Goal: Transaction & Acquisition: Purchase product/service

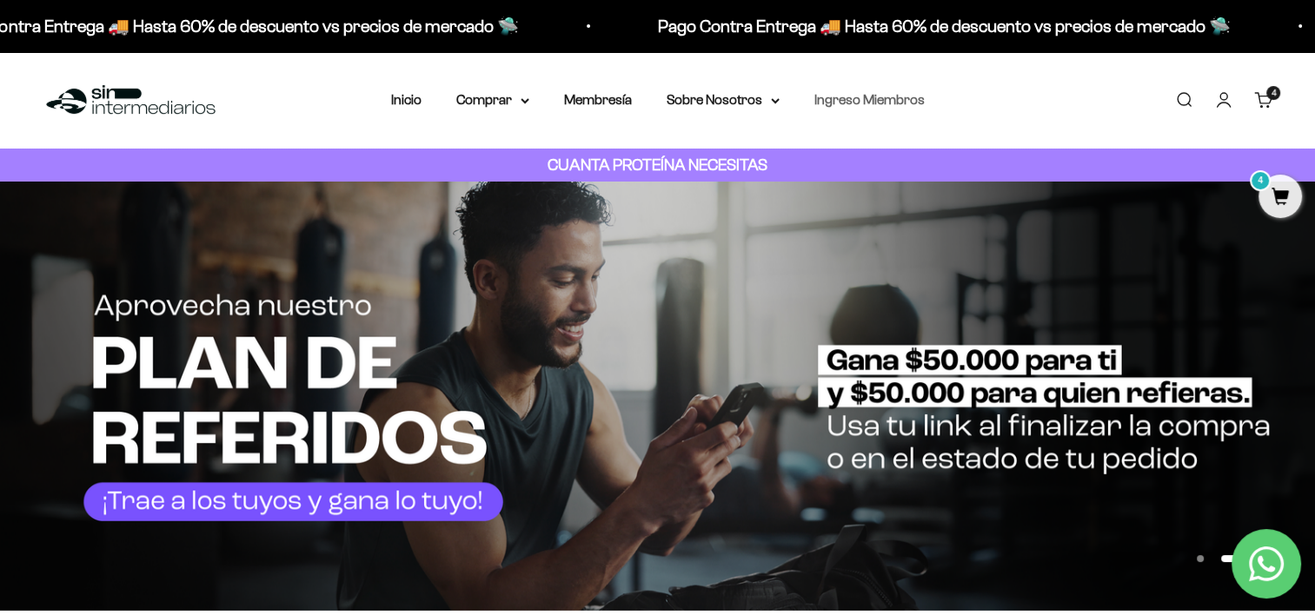
click at [850, 103] on link "Ingreso Miembros" at bounding box center [869, 99] width 110 height 15
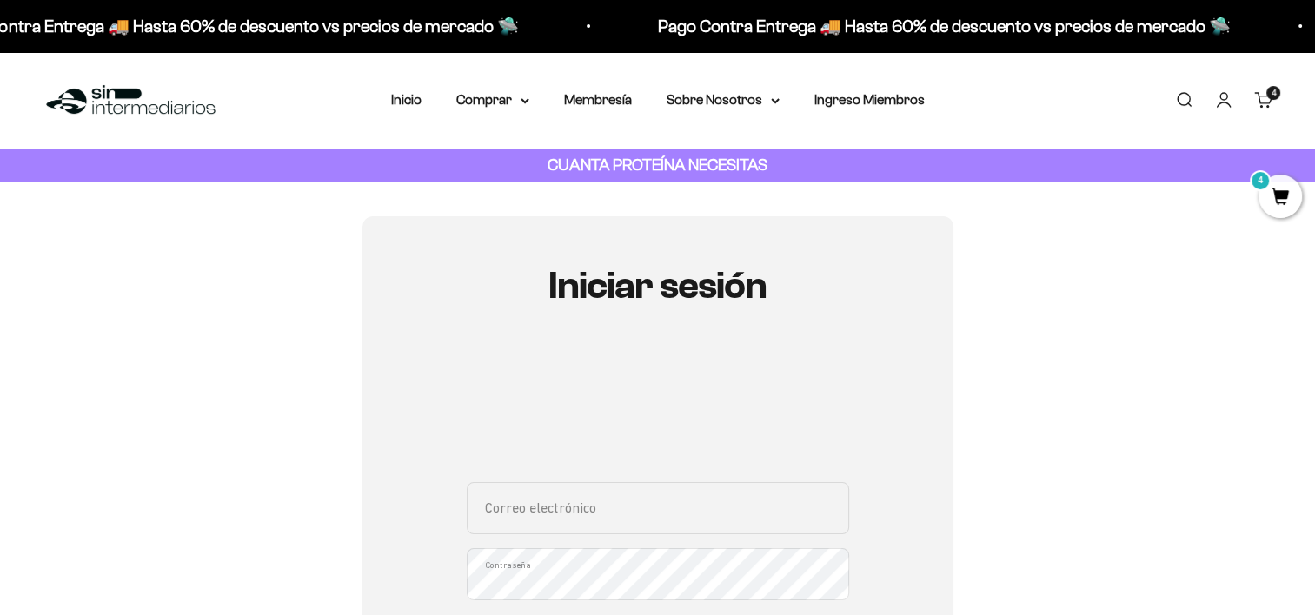
type input "jhonslozano08@gmail.com"
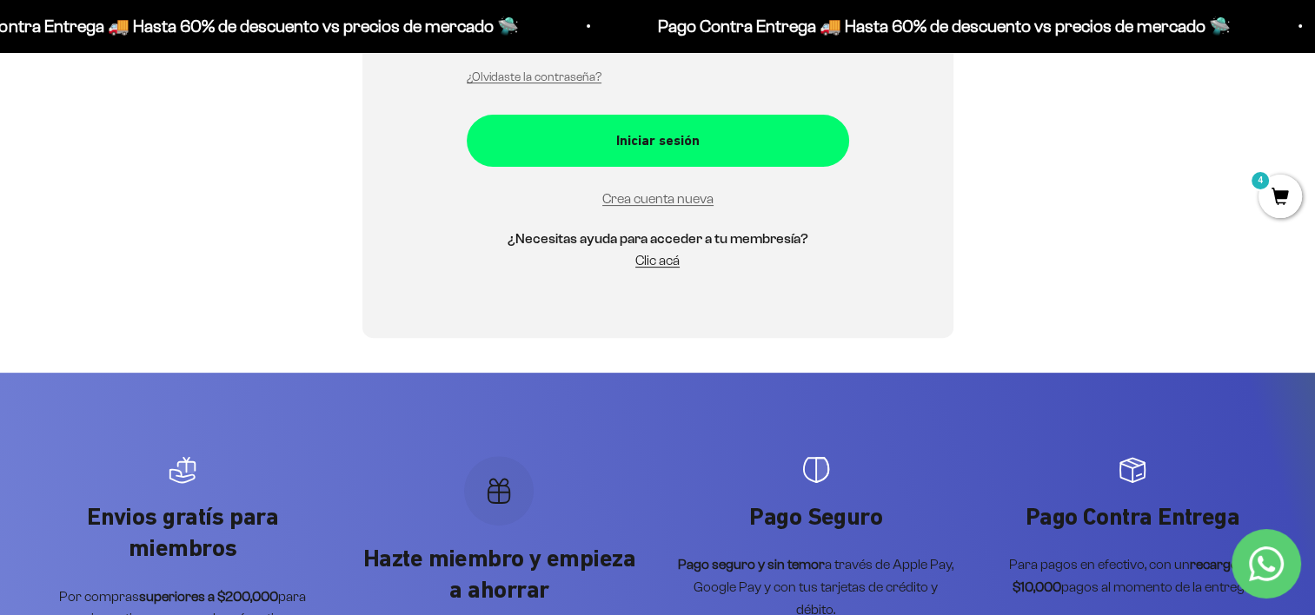
scroll to position [547, 0]
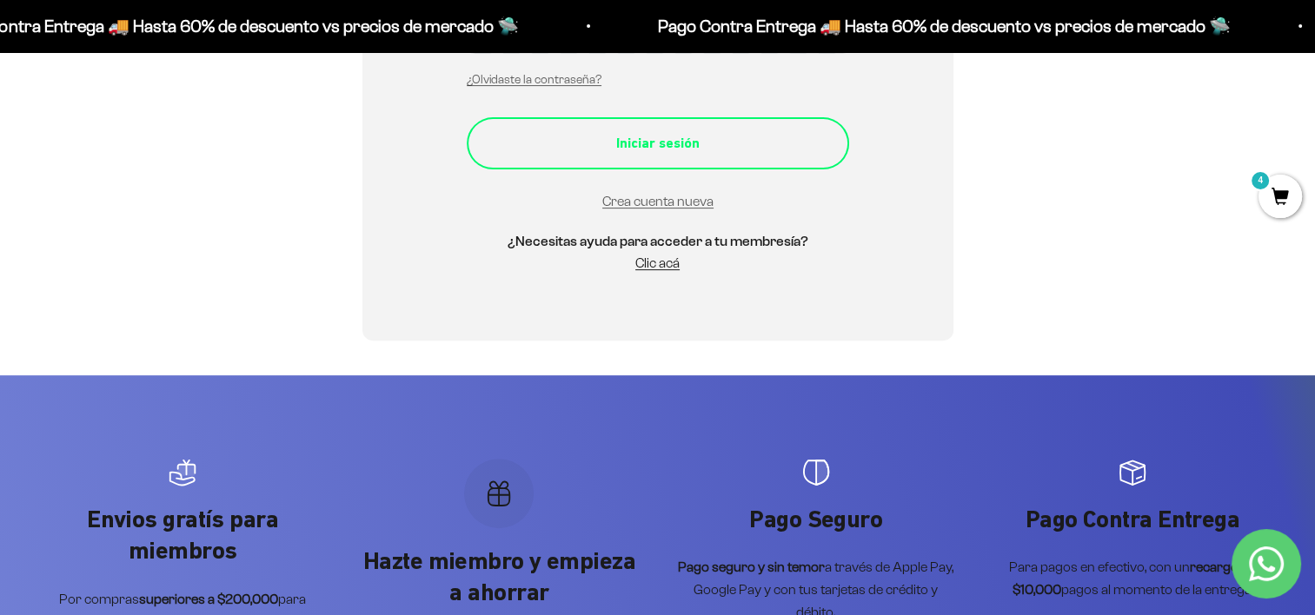
click at [741, 156] on button "Iniciar sesión" at bounding box center [658, 143] width 382 height 52
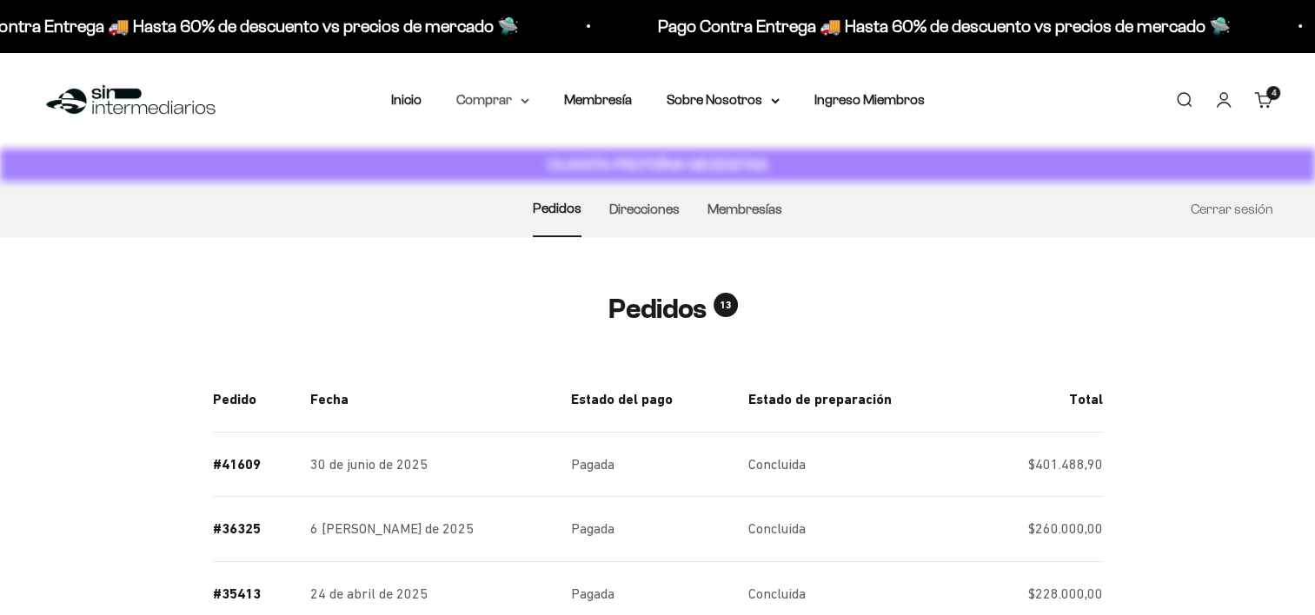
click at [498, 89] on summary "Comprar" at bounding box center [492, 100] width 73 height 23
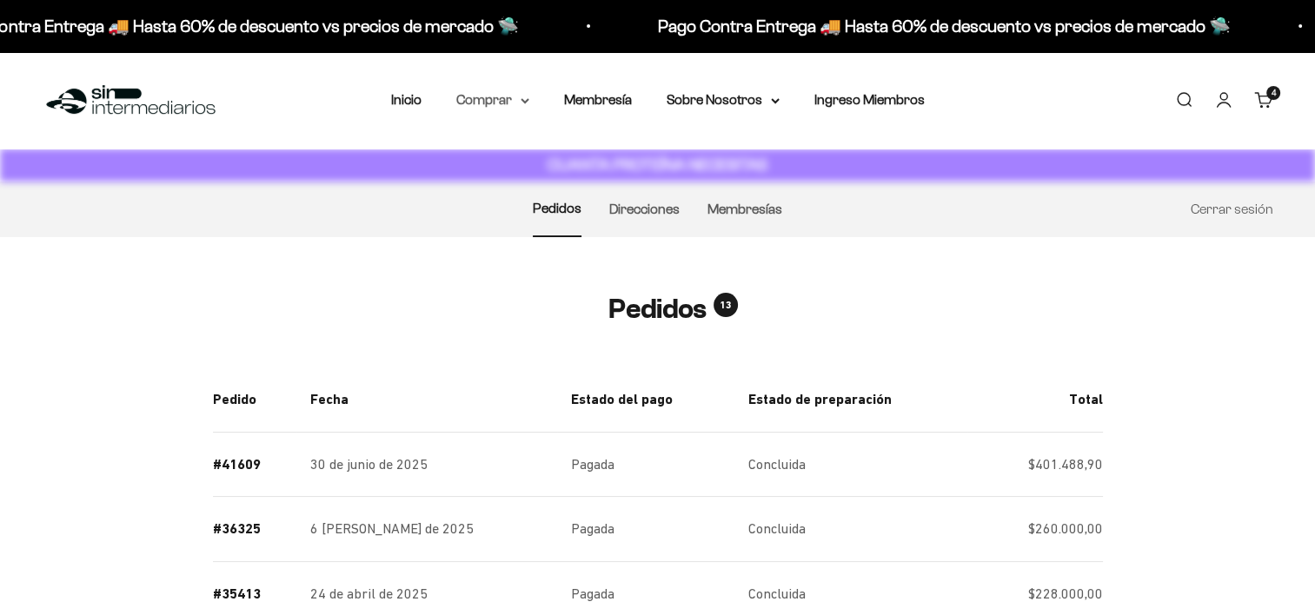
click at [507, 90] on summary "Comprar" at bounding box center [492, 100] width 73 height 23
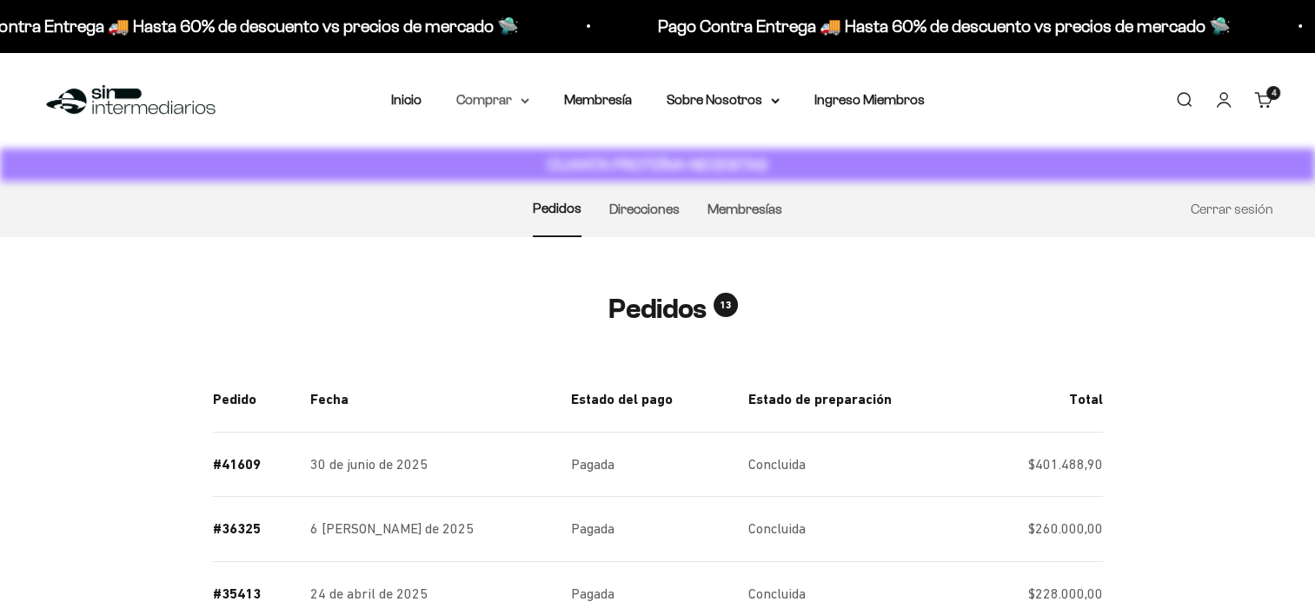
click at [524, 104] on summary "Comprar" at bounding box center [492, 100] width 73 height 23
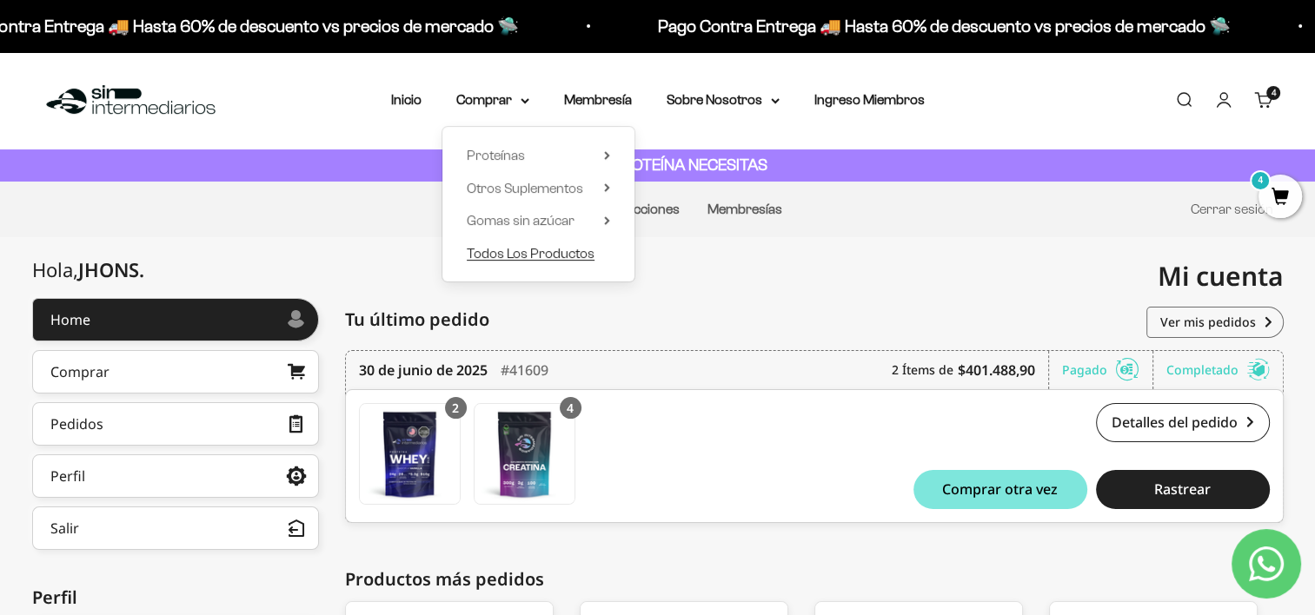
click at [519, 257] on span "Todos Los Productos" at bounding box center [531, 253] width 128 height 15
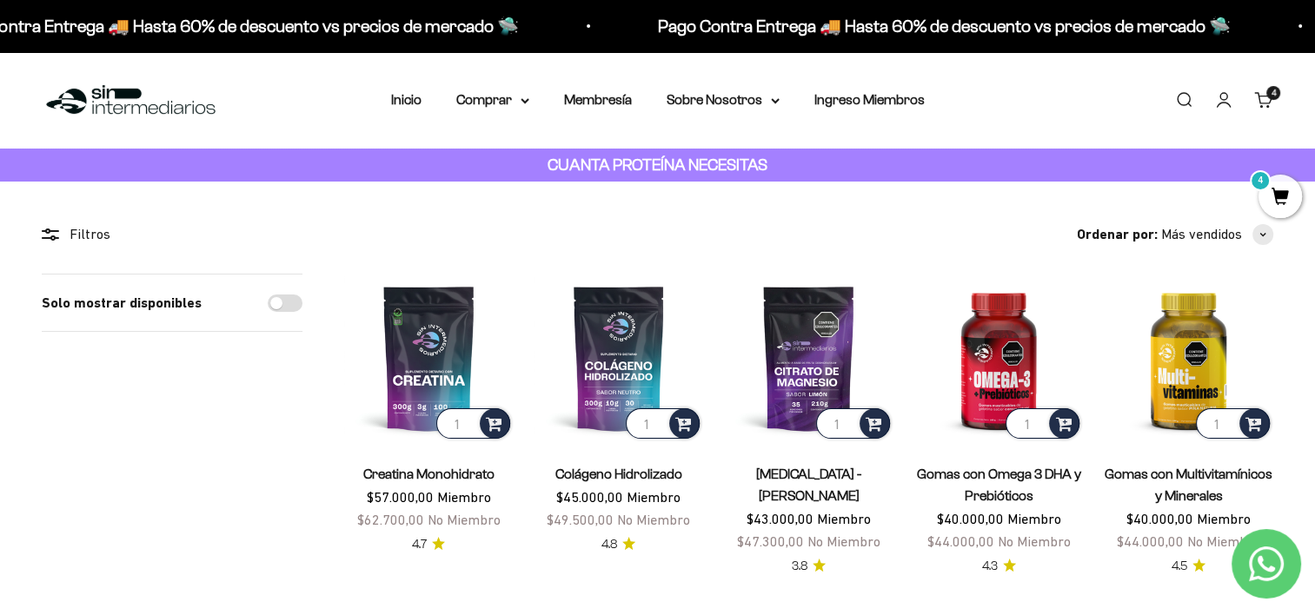
click at [1267, 193] on span "4" at bounding box center [1279, 196] width 43 height 43
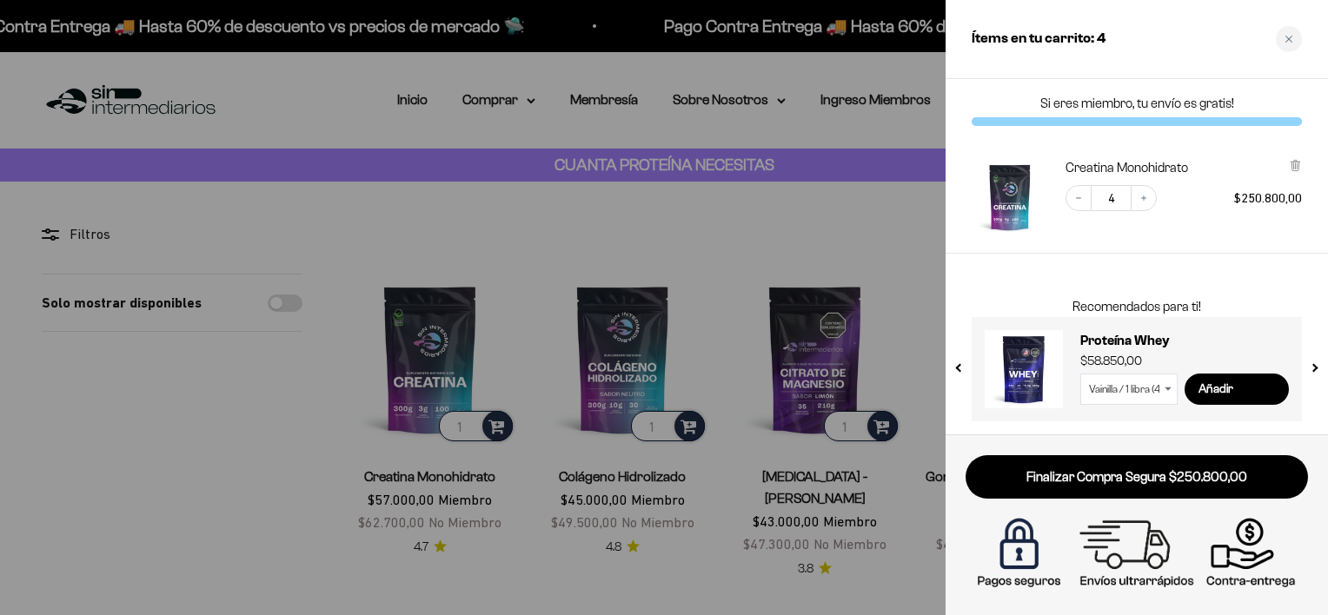
click at [873, 254] on div at bounding box center [664, 307] width 1328 height 615
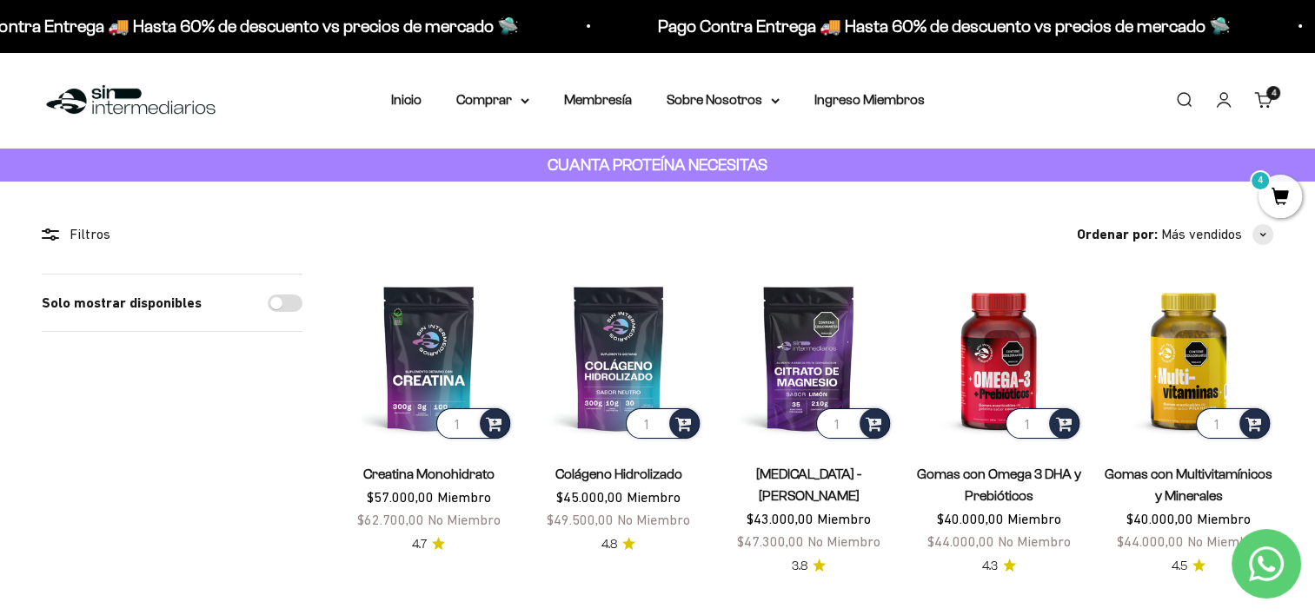
click at [1269, 95] on cart-count "4 artículos 4" at bounding box center [1273, 93] width 14 height 14
click at [1264, 97] on link "Carrito 4 artículos 4" at bounding box center [1263, 99] width 19 height 19
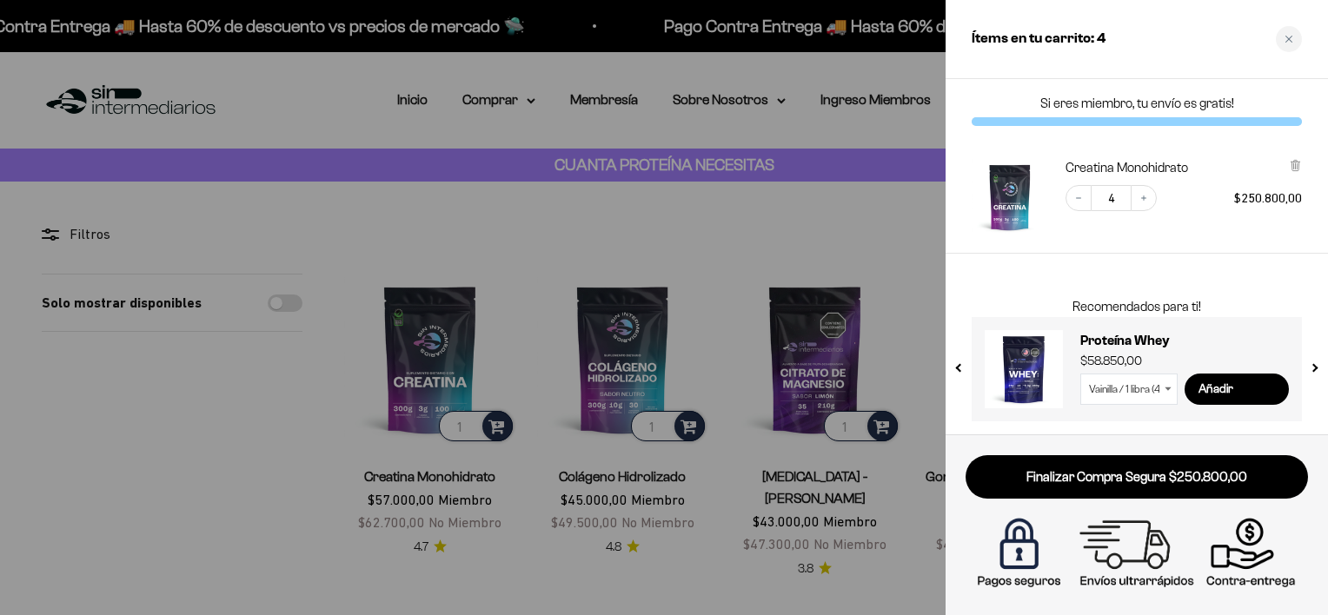
click at [715, 243] on div at bounding box center [664, 307] width 1328 height 615
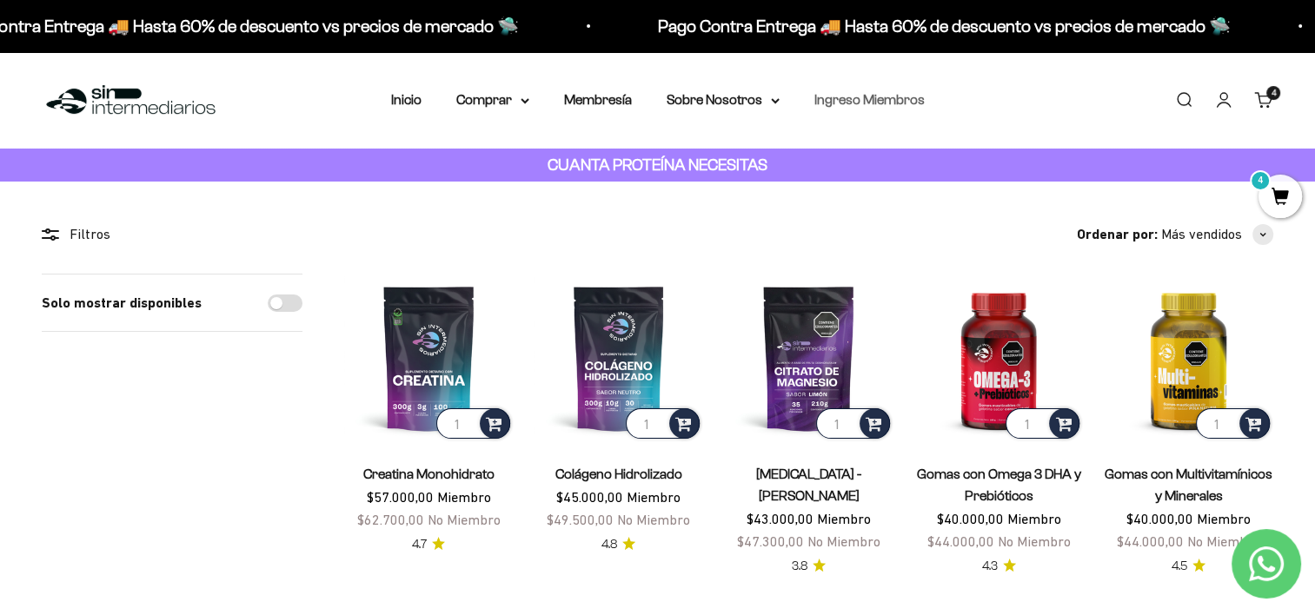
click at [864, 101] on link "Ingreso Miembros" at bounding box center [869, 99] width 110 height 15
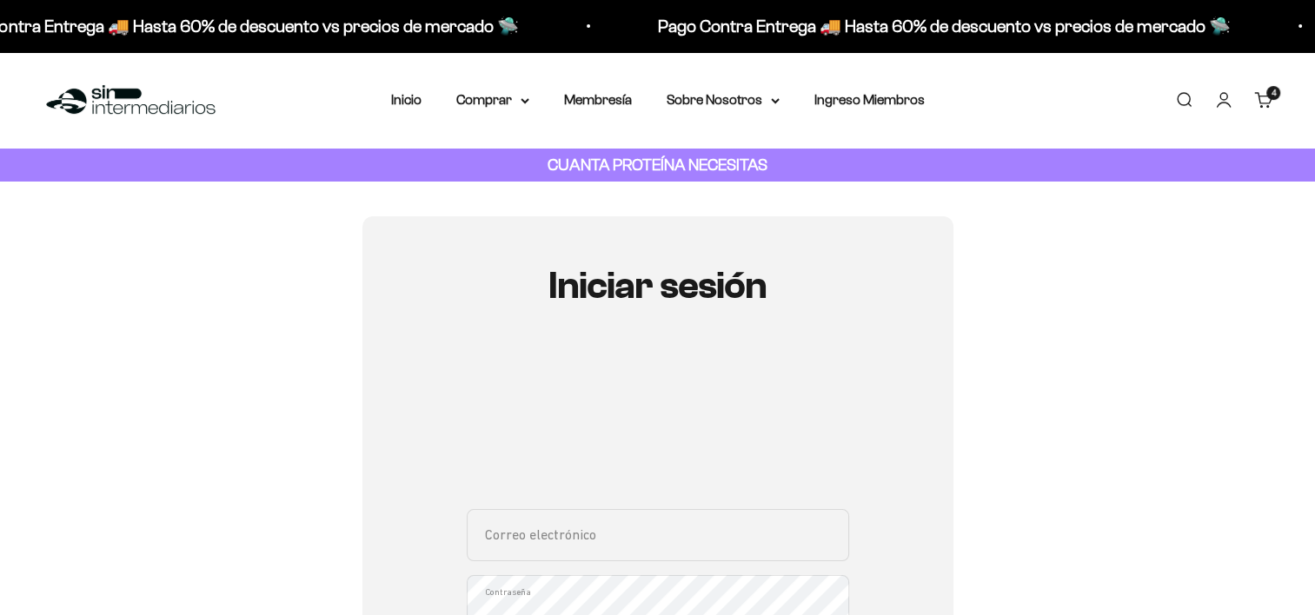
type input "[EMAIL_ADDRESS][DOMAIN_NAME]"
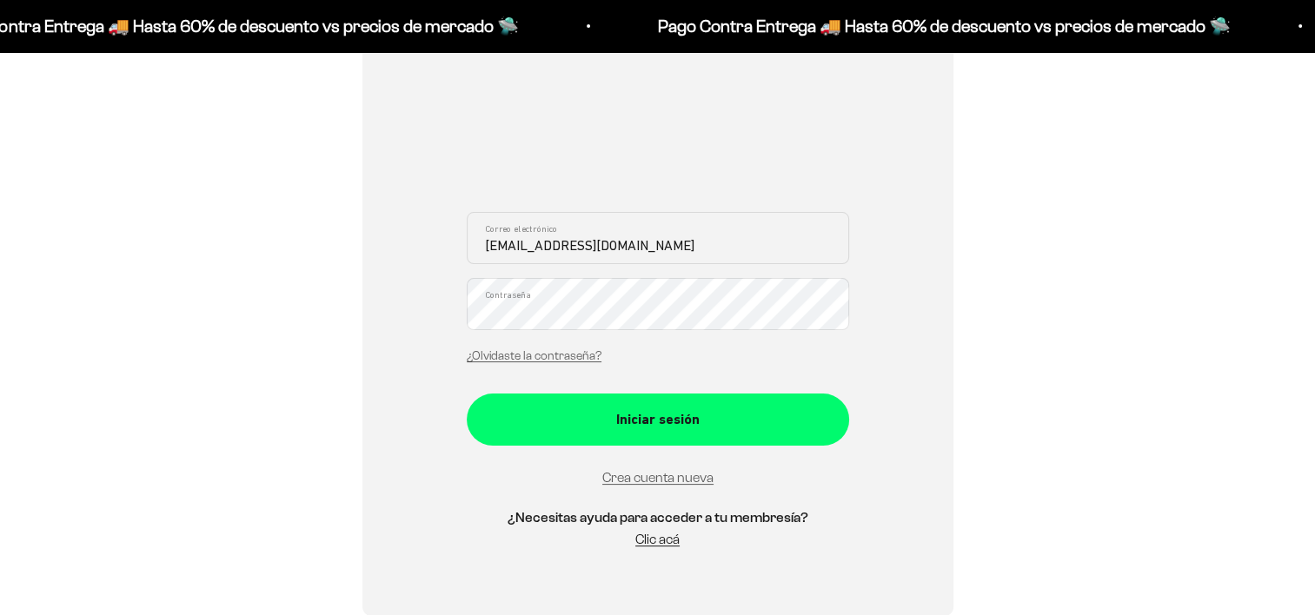
scroll to position [295, 0]
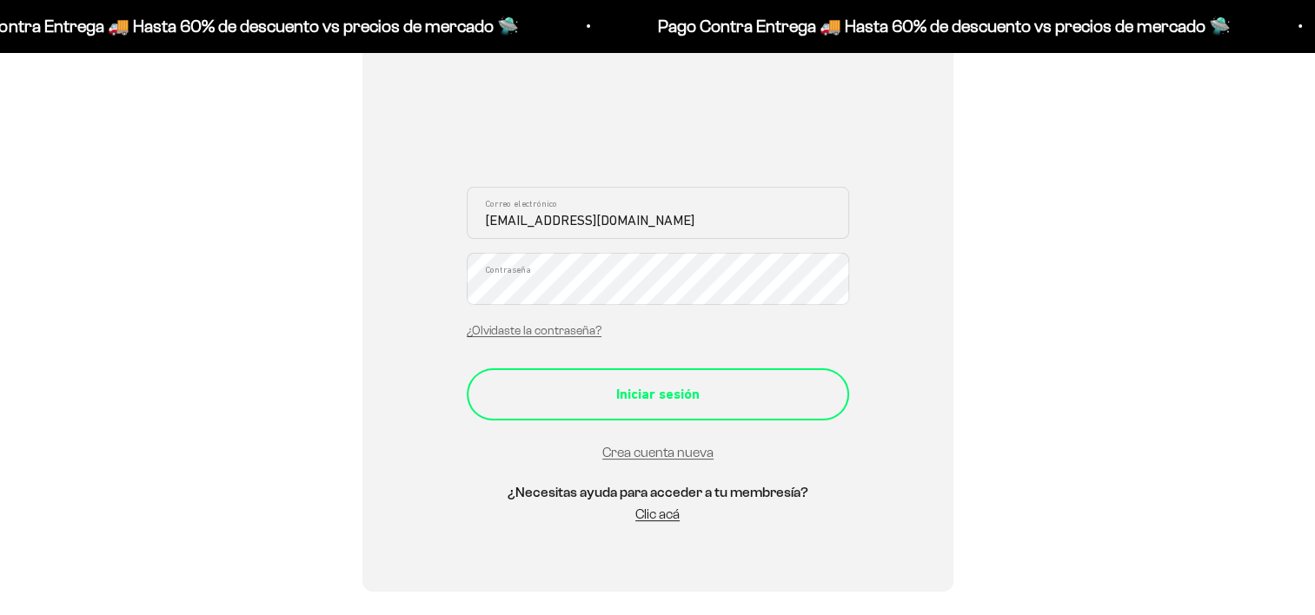
click at [709, 383] on div "Iniciar sesión" at bounding box center [657, 394] width 313 height 23
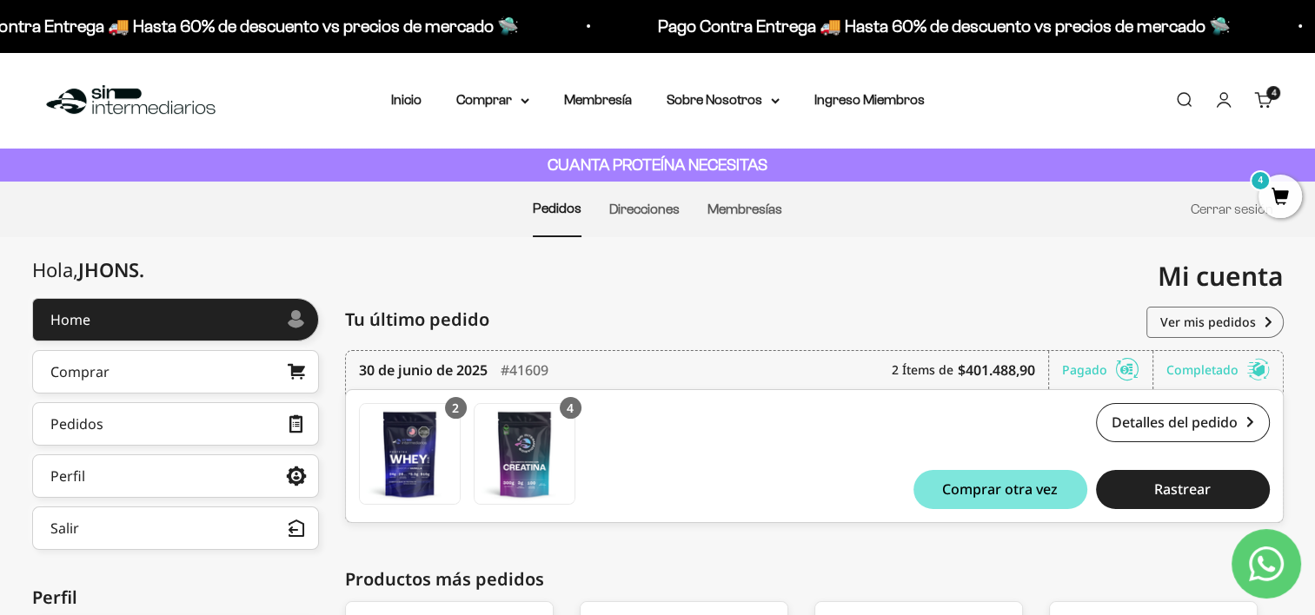
click at [1275, 199] on span "4" at bounding box center [1279, 196] width 43 height 43
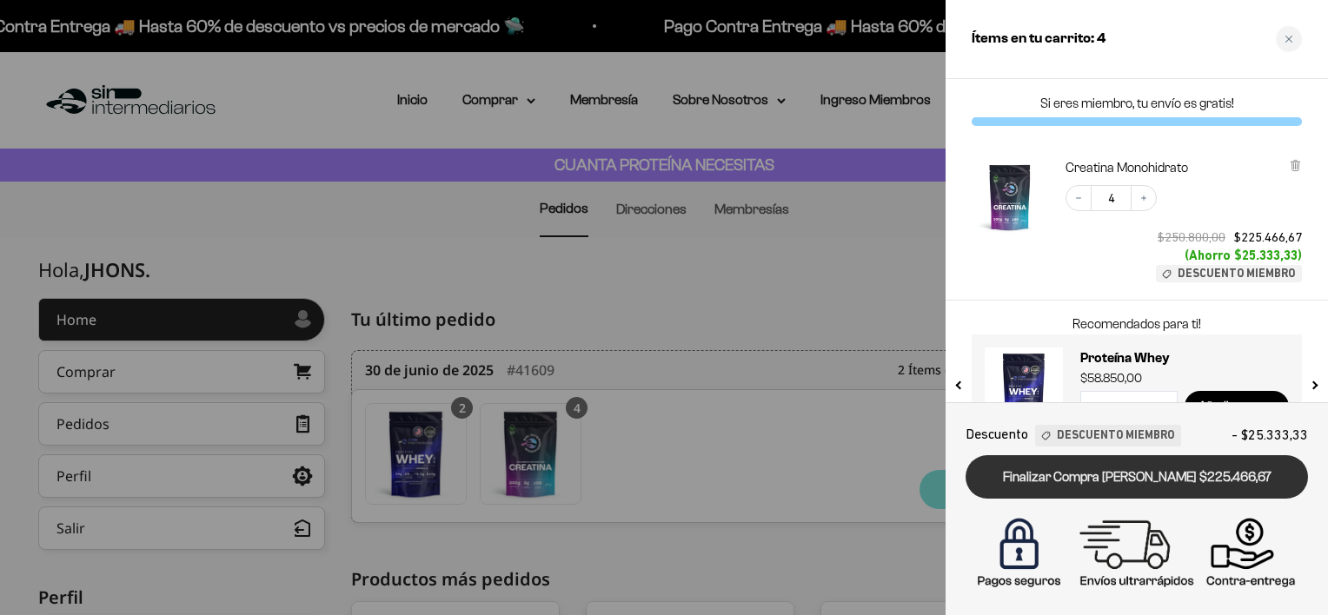
click at [1149, 485] on link "Finalizar Compra [PERSON_NAME] $225.466,67" at bounding box center [1136, 477] width 342 height 44
